Goal: Transaction & Acquisition: Purchase product/service

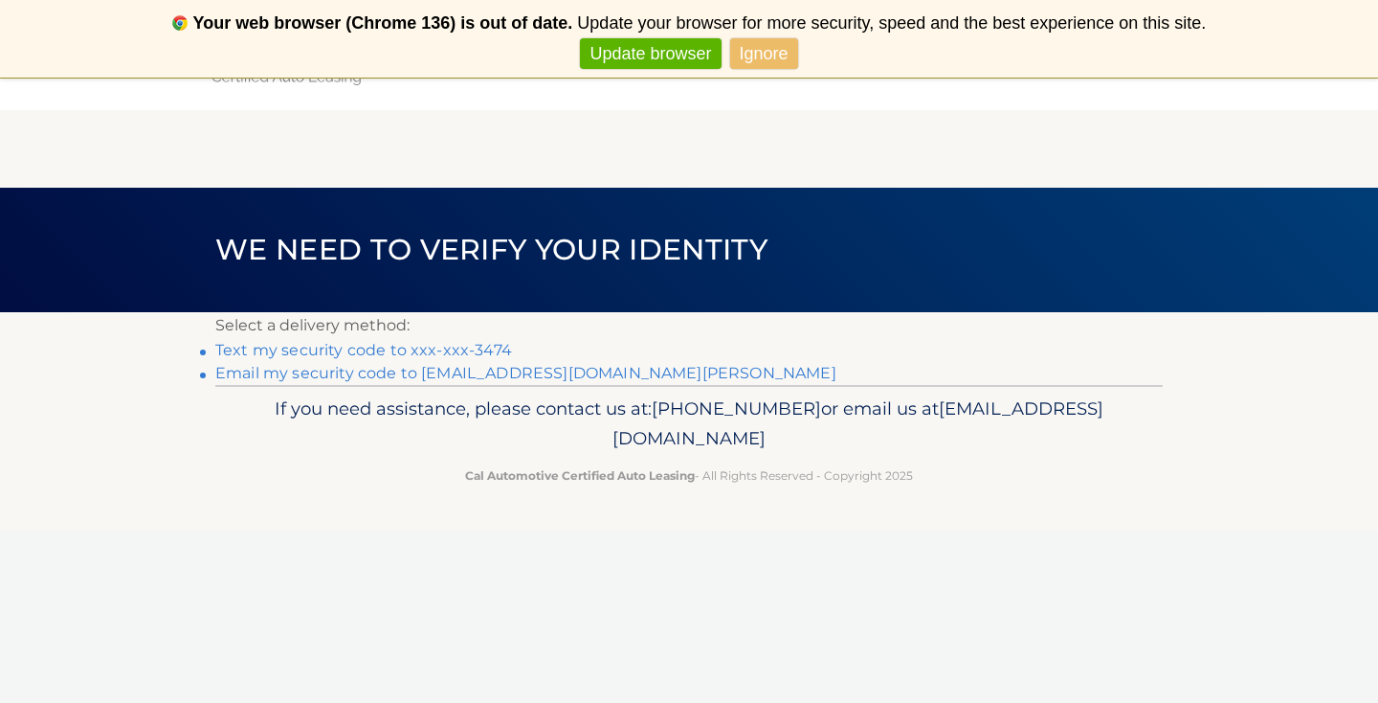
click at [417, 350] on link "Text my security code to xxx-xxx-3474" at bounding box center [363, 350] width 297 height 18
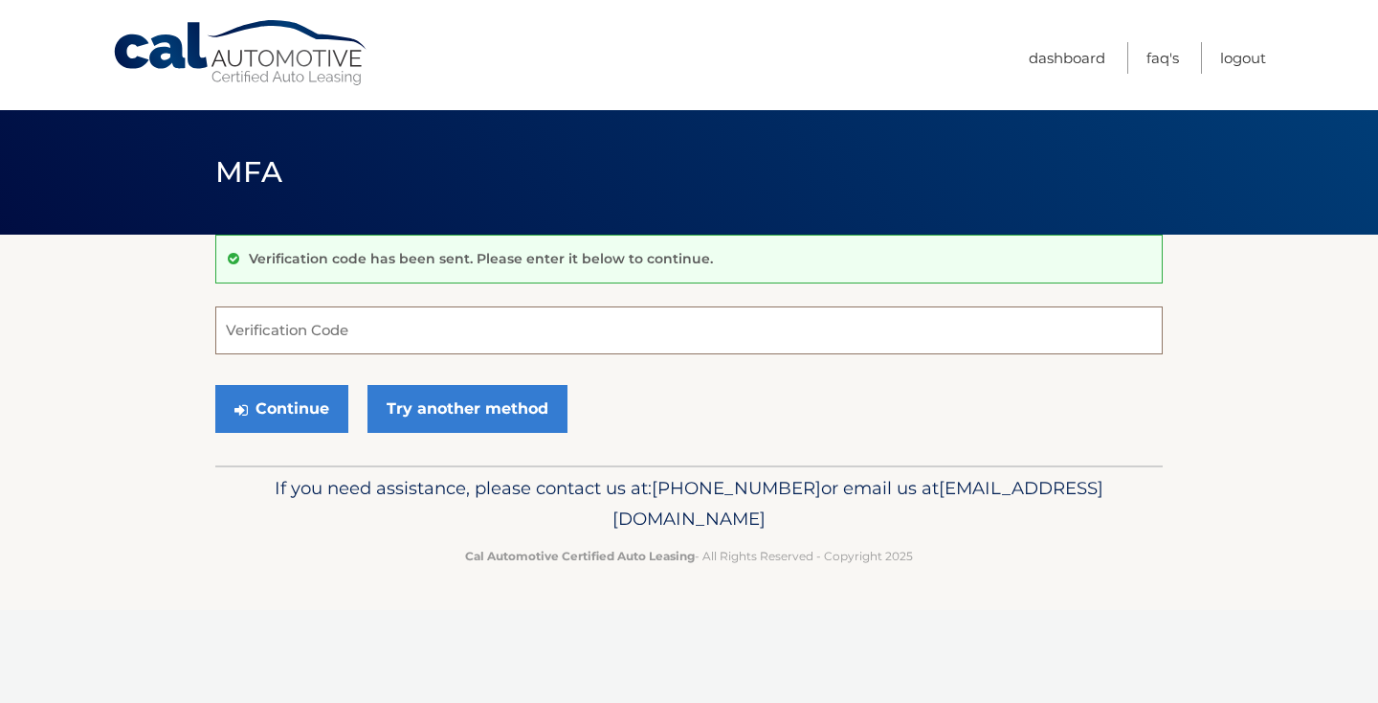
click at [398, 333] on input "Verification Code" at bounding box center [689, 330] width 948 height 48
type input "969867"
click at [328, 405] on button "Continue" at bounding box center [281, 409] width 133 height 48
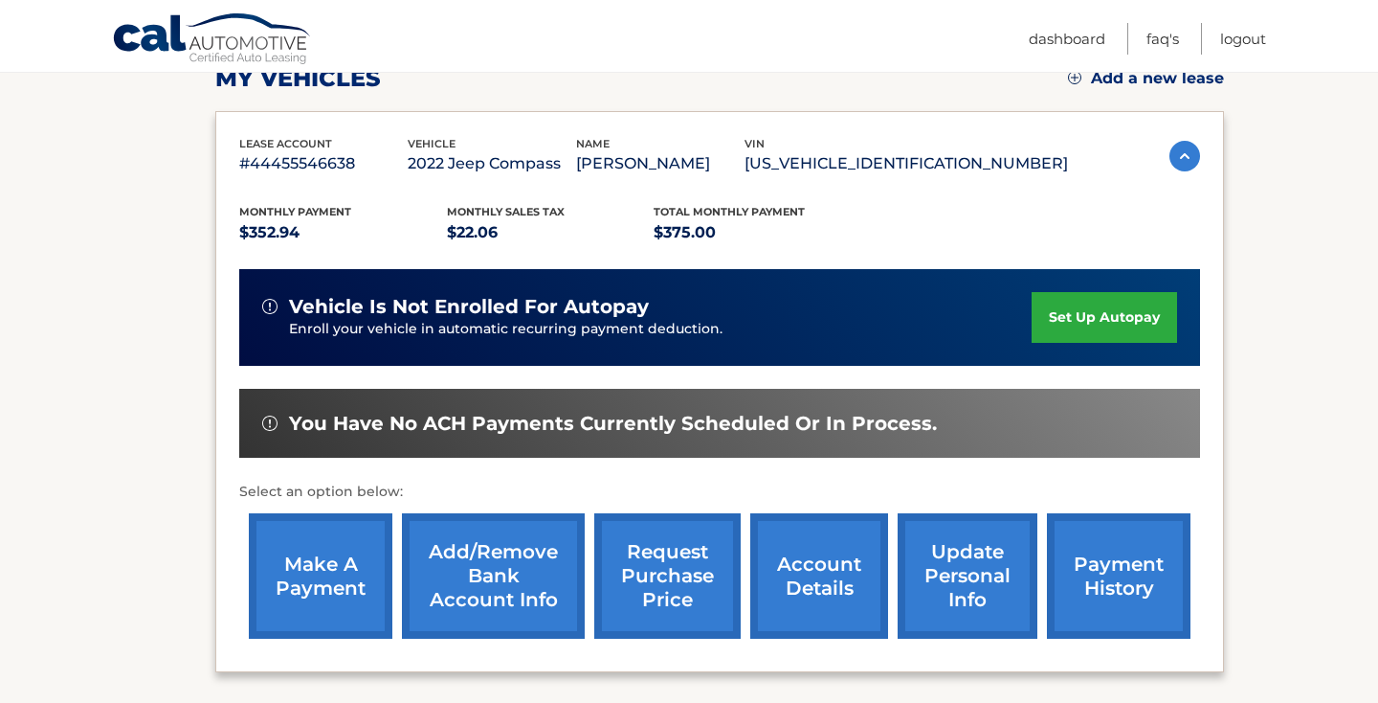
scroll to position [458, 0]
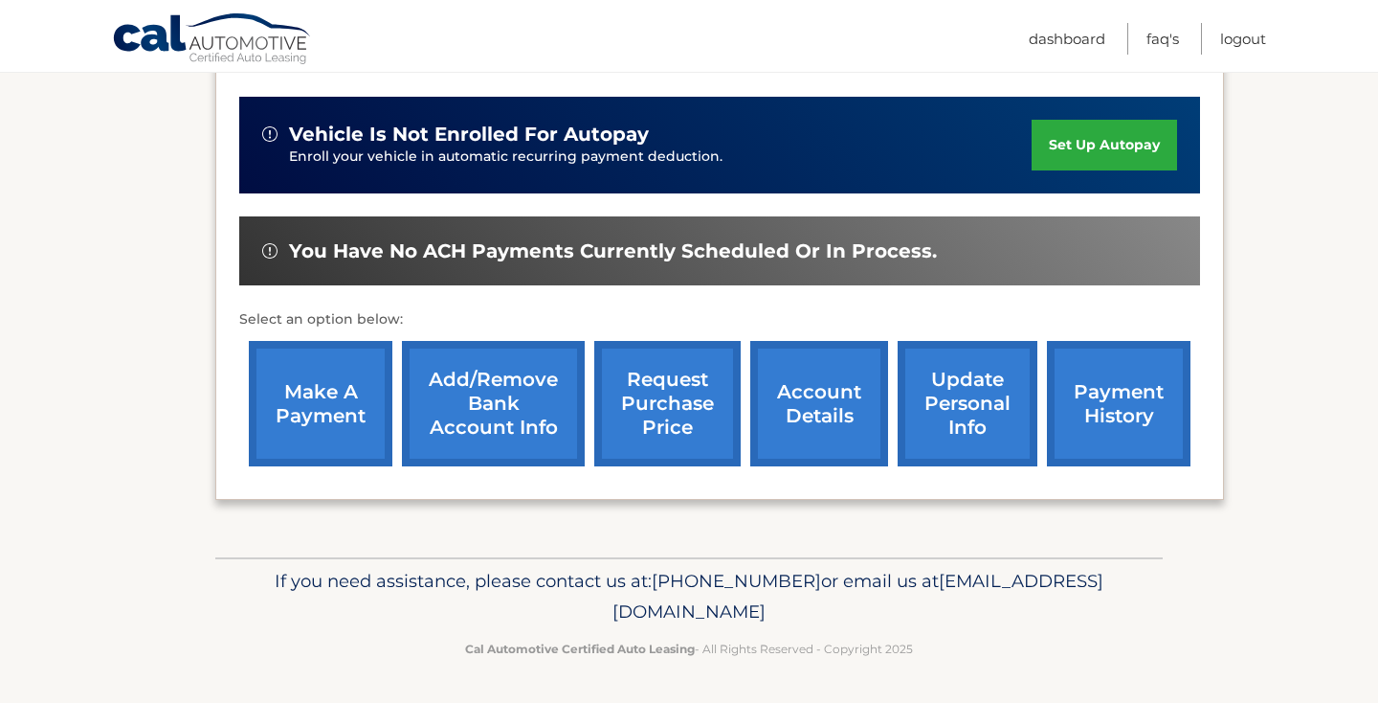
click at [327, 413] on link "make a payment" at bounding box center [321, 403] width 144 height 125
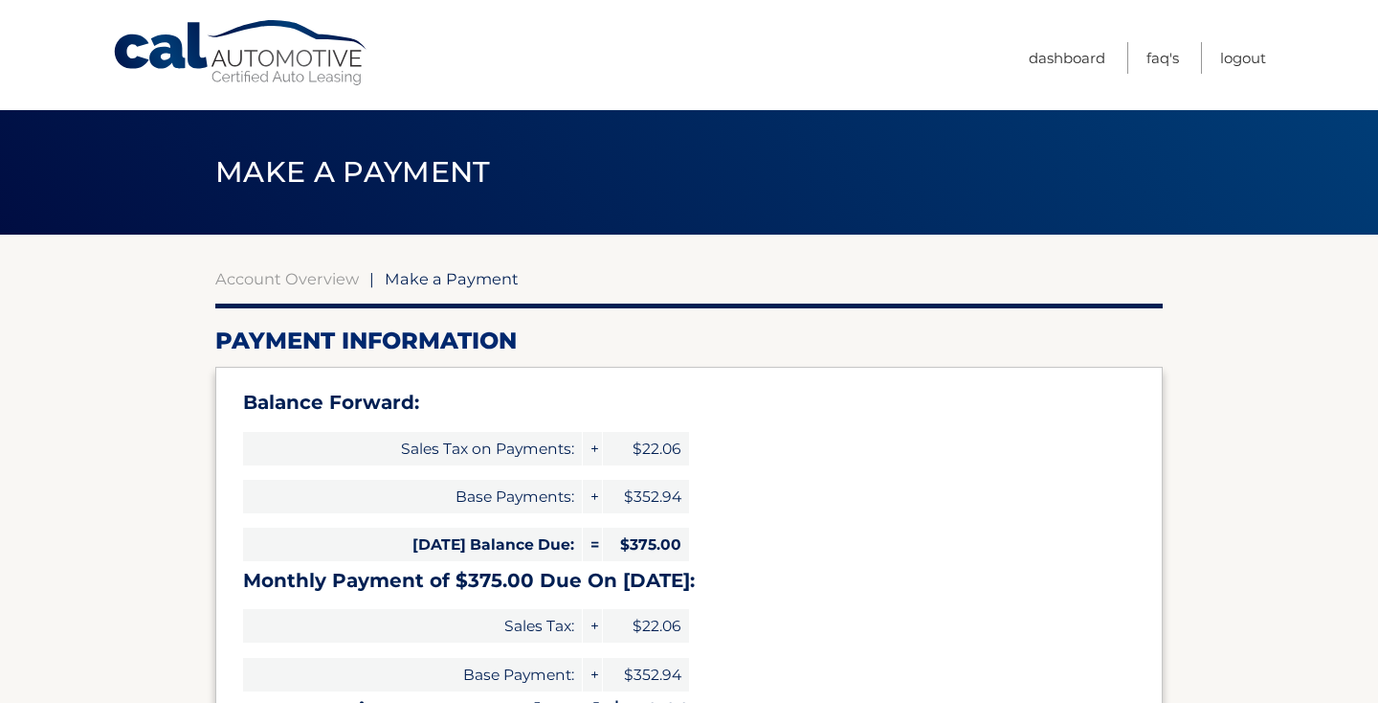
select select "OGE3ZTUwZDctMDBiMS00MGEzLTlmN2ItODVhN2JkM2MzOThh"
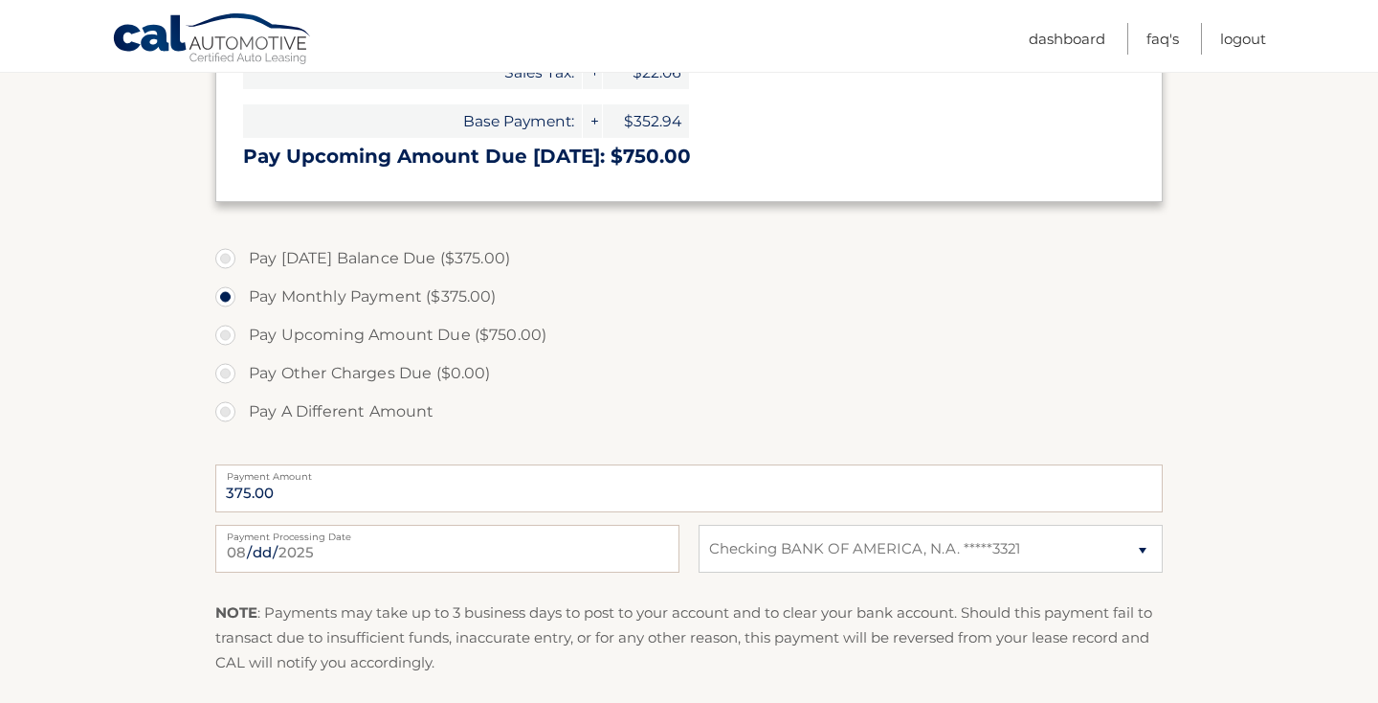
scroll to position [647, 0]
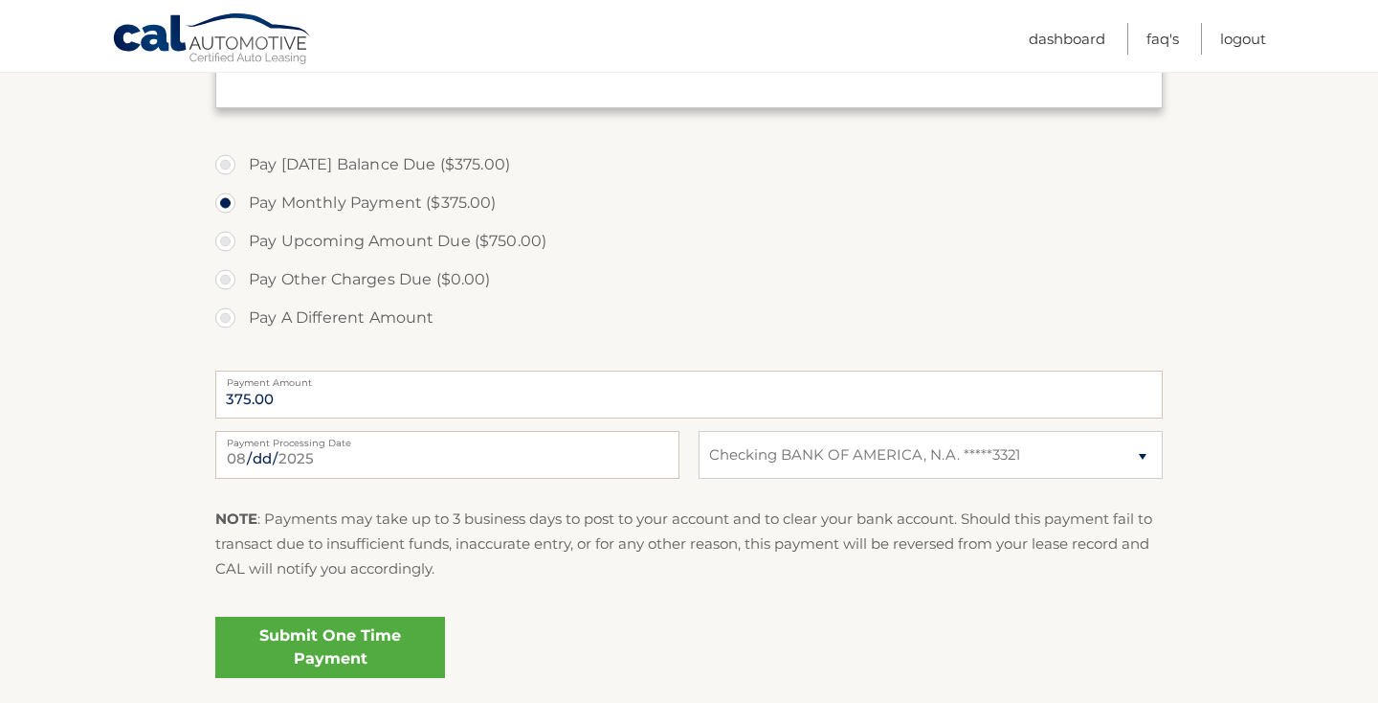
click at [299, 633] on link "Submit One Time Payment" at bounding box center [330, 646] width 230 height 61
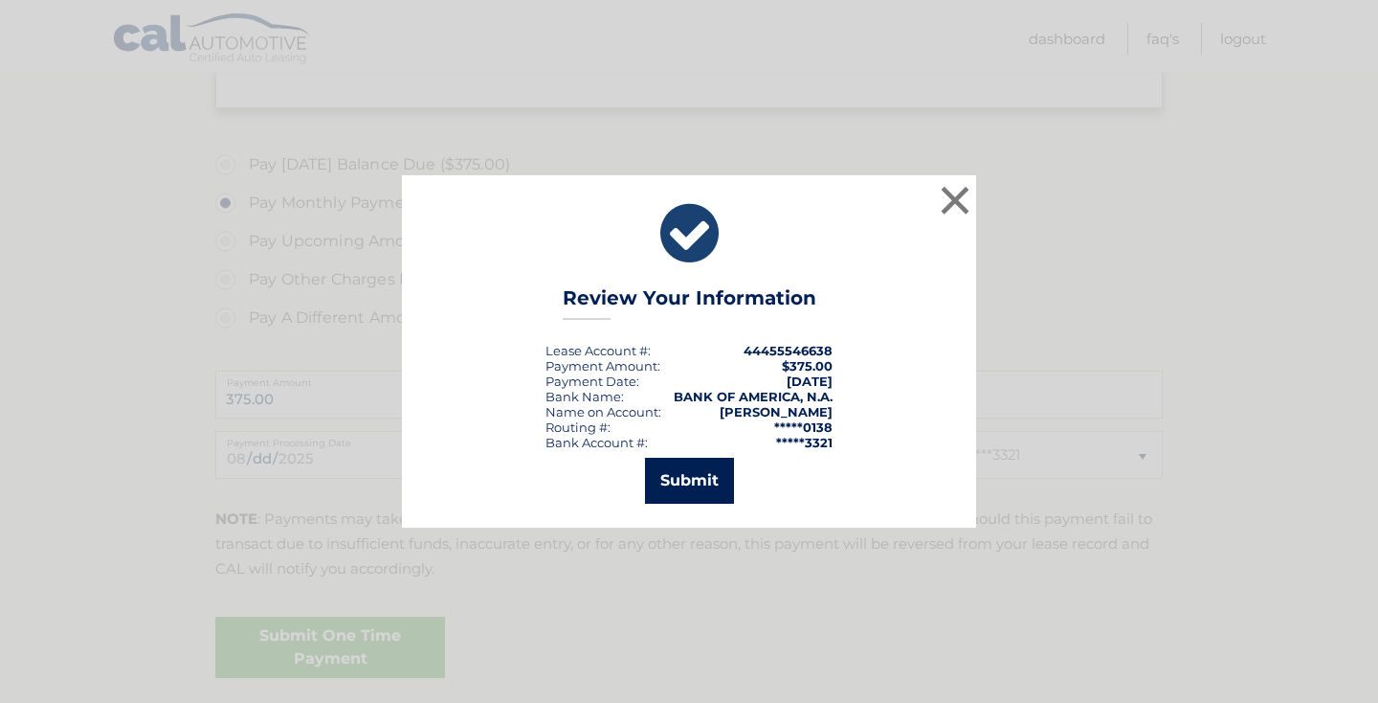
click at [701, 468] on button "Submit" at bounding box center [689, 481] width 89 height 46
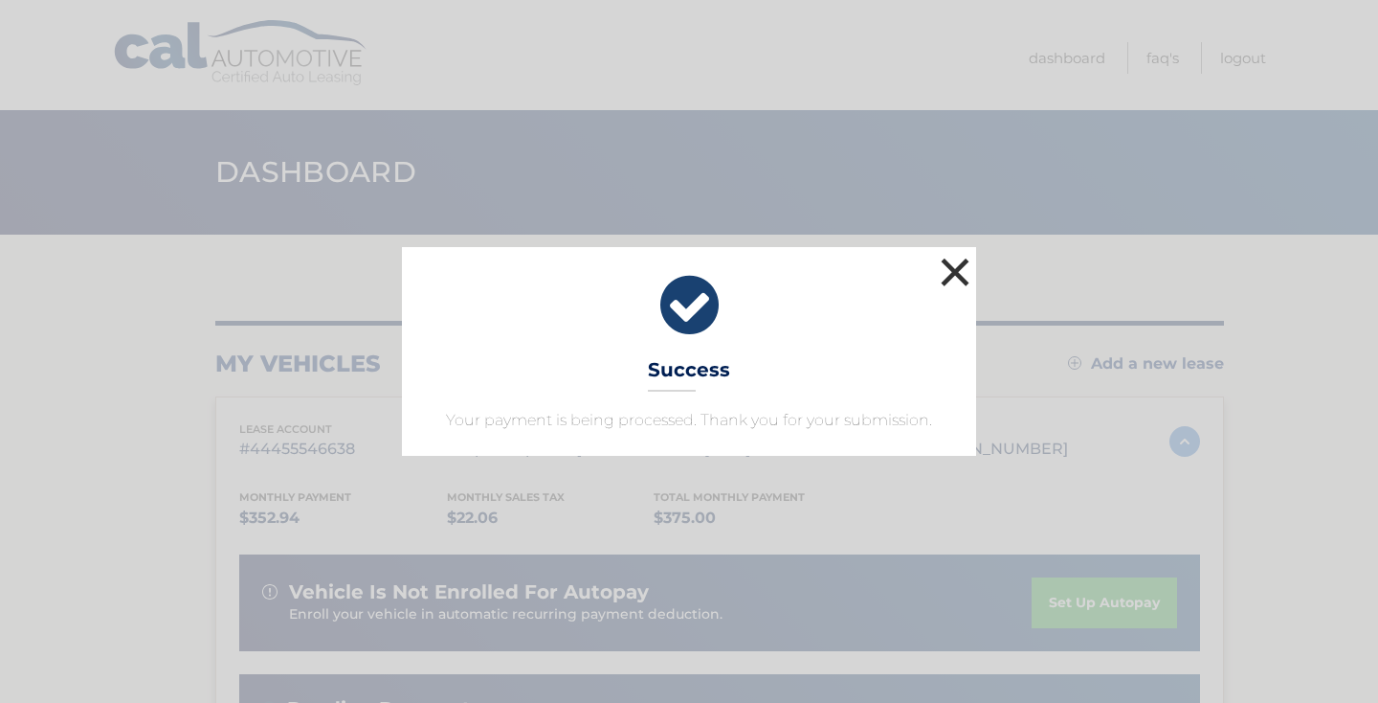
click at [946, 277] on button "×" at bounding box center [955, 272] width 38 height 38
